Goal: Task Accomplishment & Management: Manage account settings

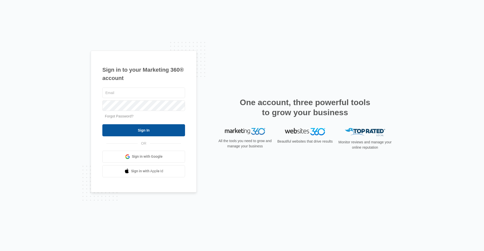
type input "[EMAIL_ADDRESS][DOMAIN_NAME]"
click at [130, 129] on input "Sign In" at bounding box center [143, 130] width 83 height 12
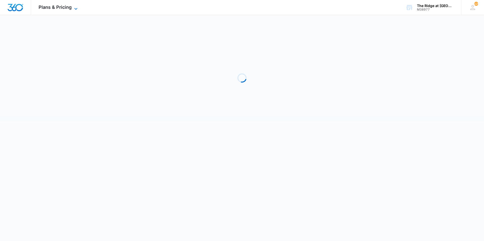
click at [63, 8] on span "Plans & Pricing" at bounding box center [55, 7] width 33 height 5
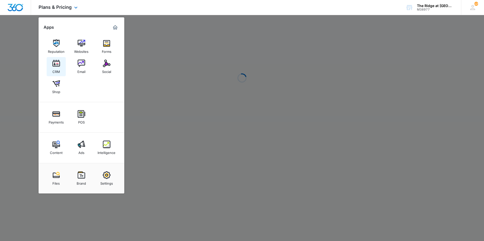
click at [57, 60] on img at bounding box center [56, 64] width 8 height 8
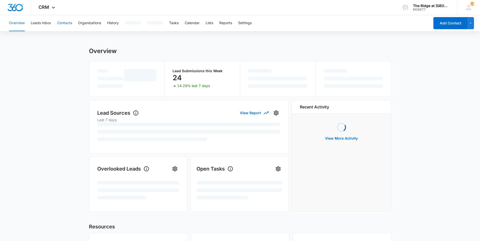
click at [70, 24] on button "Contacts" at bounding box center [64, 23] width 15 height 16
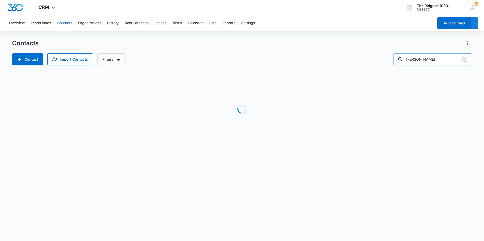
click at [435, 56] on input "whittle" at bounding box center [432, 59] width 79 height 12
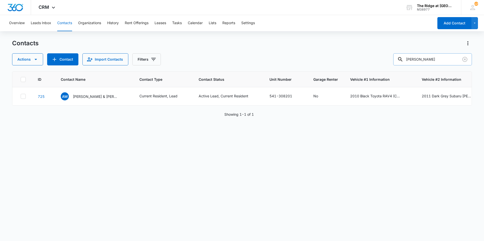
type input "judith"
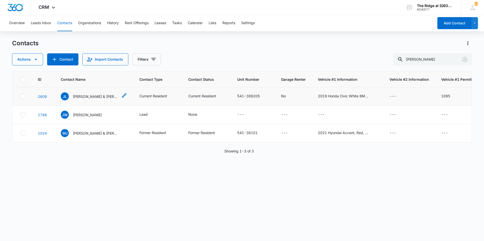
click at [96, 98] on p "Judith Luna & Eyan Tsosie" at bounding box center [95, 96] width 45 height 5
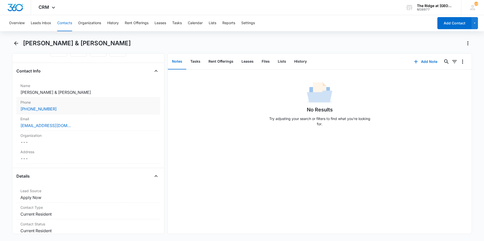
scroll to position [101, 0]
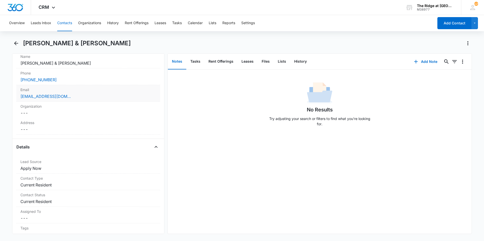
click at [84, 99] on div "judithluna14@gmail.com" at bounding box center [88, 96] width 136 height 6
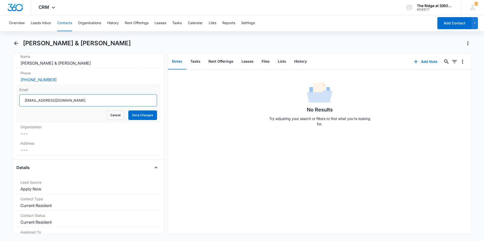
drag, startPoint x: 79, startPoint y: 101, endPoint x: 19, endPoint y: 102, distance: 60.5
click at [19, 102] on div "Email judithluna14@gmail.com Cancel Save Changes" at bounding box center [88, 103] width 144 height 37
click at [129, 117] on button "Save Changes" at bounding box center [142, 116] width 29 height 10
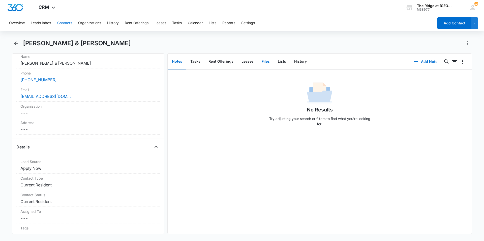
click at [265, 66] on button "Files" at bounding box center [266, 62] width 16 height 16
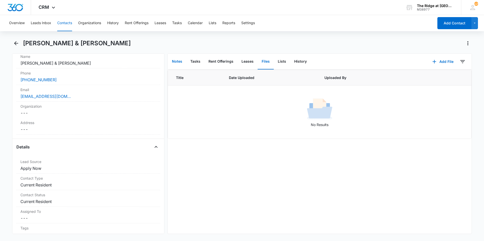
click at [180, 62] on button "Notes" at bounding box center [177, 62] width 18 height 16
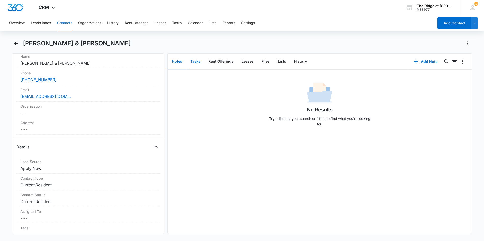
click at [198, 60] on button "Tasks" at bounding box center [195, 62] width 18 height 16
click at [182, 61] on button "Notes" at bounding box center [177, 62] width 18 height 16
click at [271, 66] on button "Files" at bounding box center [266, 62] width 16 height 16
